Goal: Task Accomplishment & Management: Manage account settings

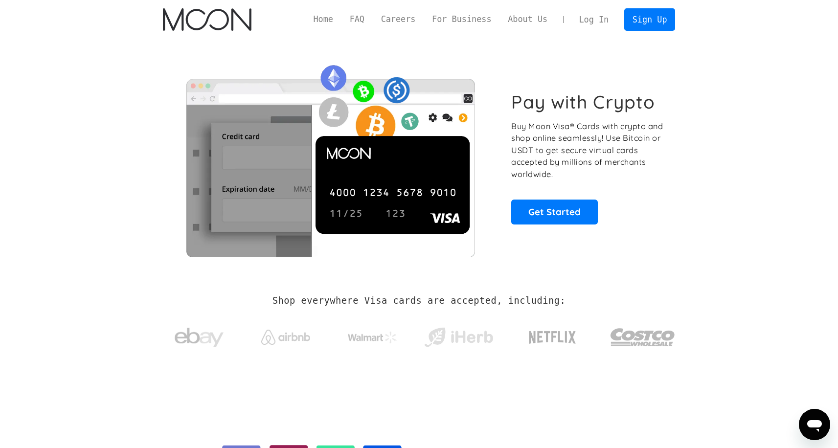
click at [588, 22] on link "Log In" at bounding box center [594, 20] width 46 height 22
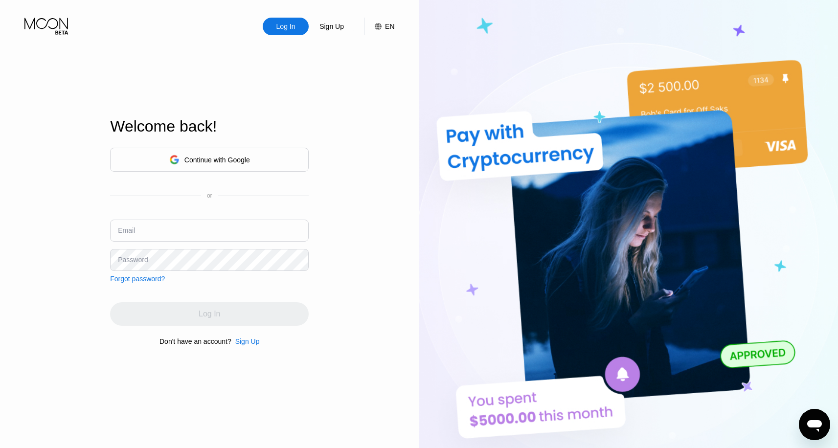
click at [234, 153] on div "Continue with Google" at bounding box center [209, 159] width 81 height 15
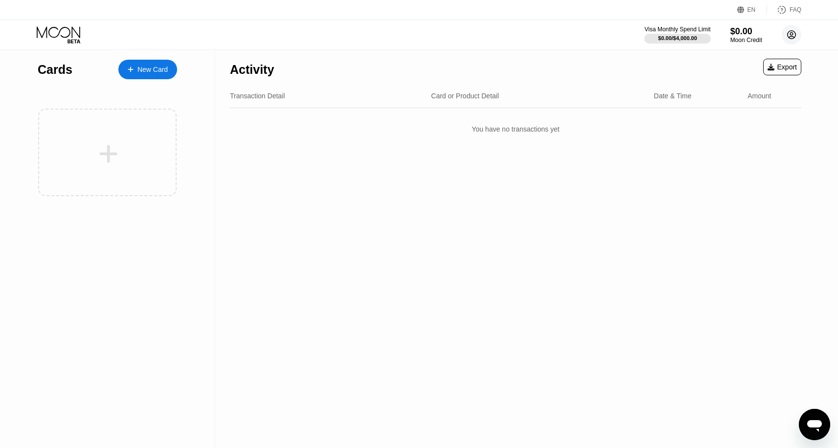
click at [795, 32] on icon at bounding box center [792, 35] width 20 height 20
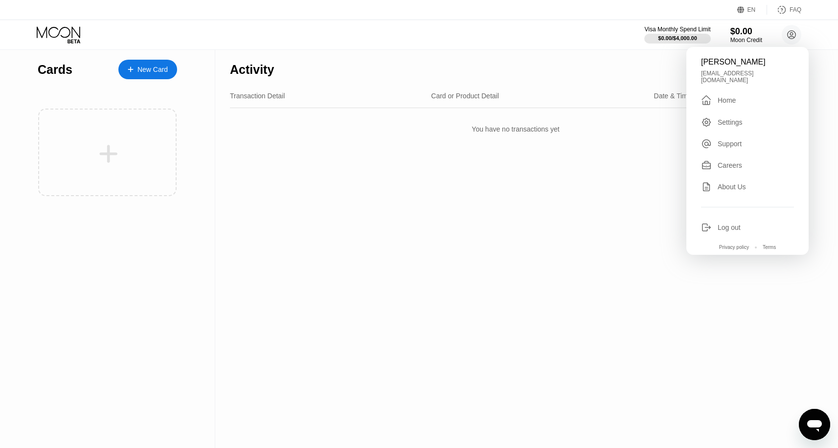
click at [738, 224] on div "Log out" at bounding box center [729, 228] width 23 height 8
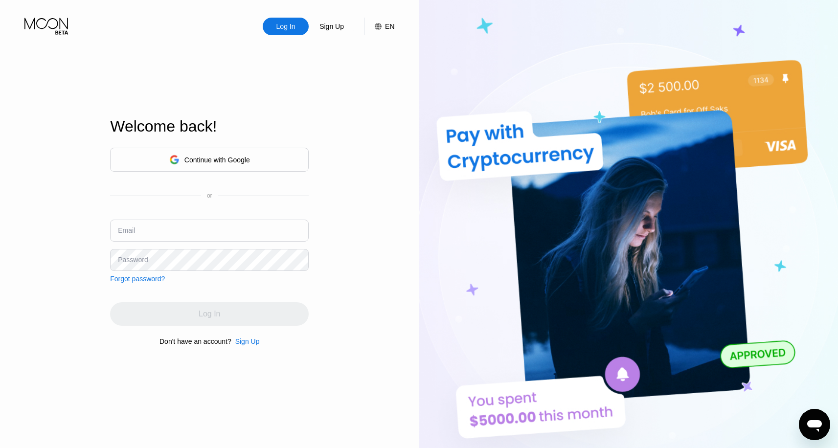
click at [200, 165] on div "Continue with Google" at bounding box center [209, 159] width 81 height 15
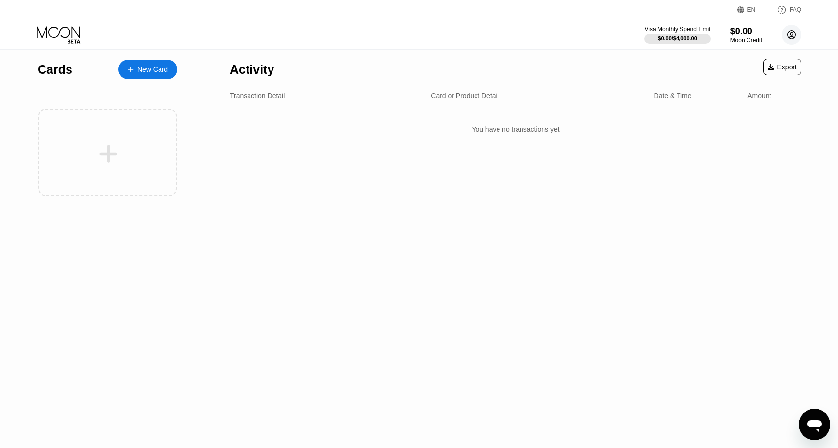
click at [792, 37] on circle at bounding box center [792, 35] width 20 height 20
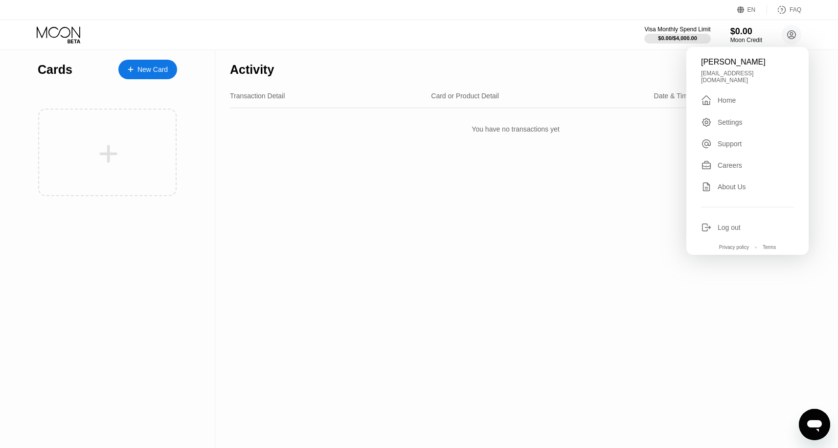
click at [728, 224] on div "Log out" at bounding box center [729, 228] width 23 height 8
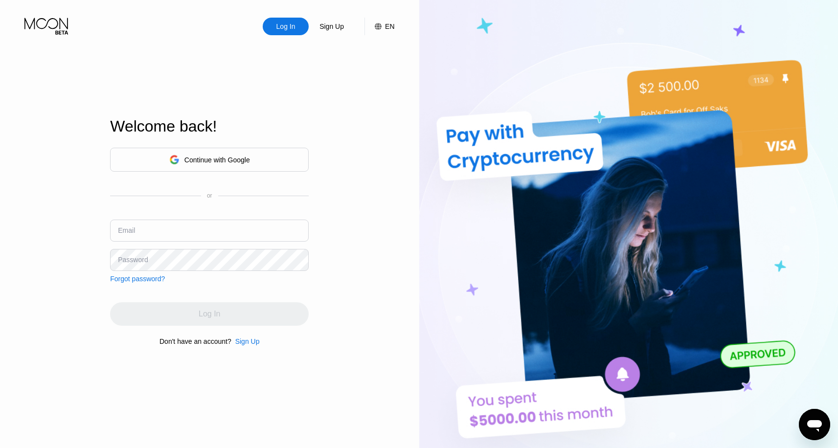
scroll to position [0, 0]
